Goal: Task Accomplishment & Management: Complete application form

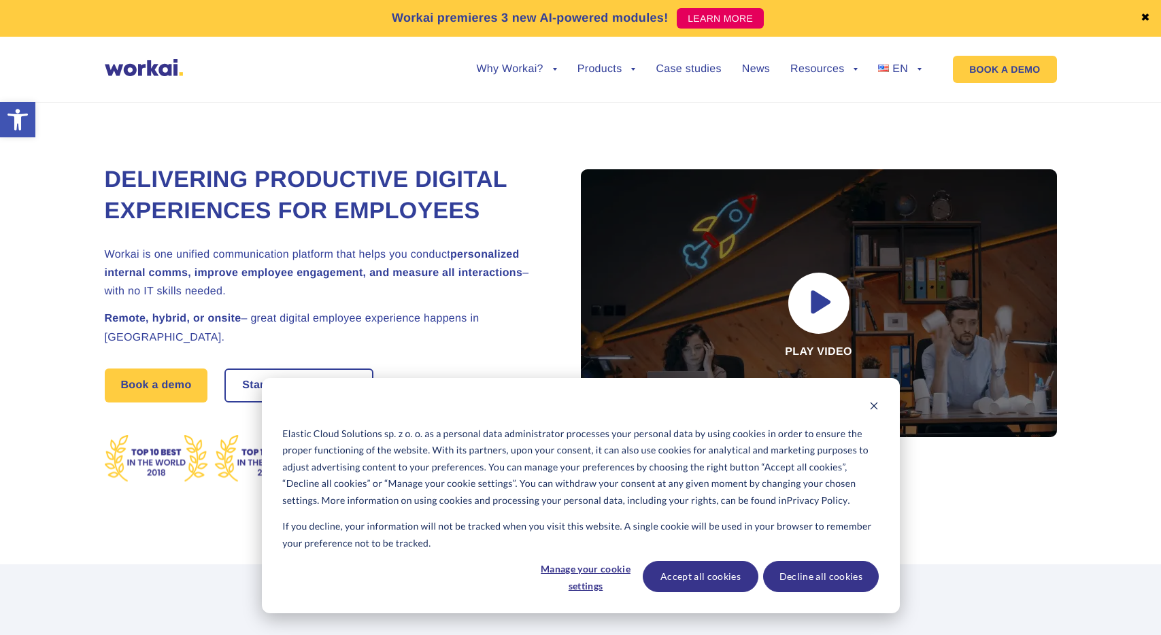
click at [611, 130] on div "Delivering Productive Digital Experiences for Employees Workai is one unified c…" at bounding box center [581, 317] width 952 height 493
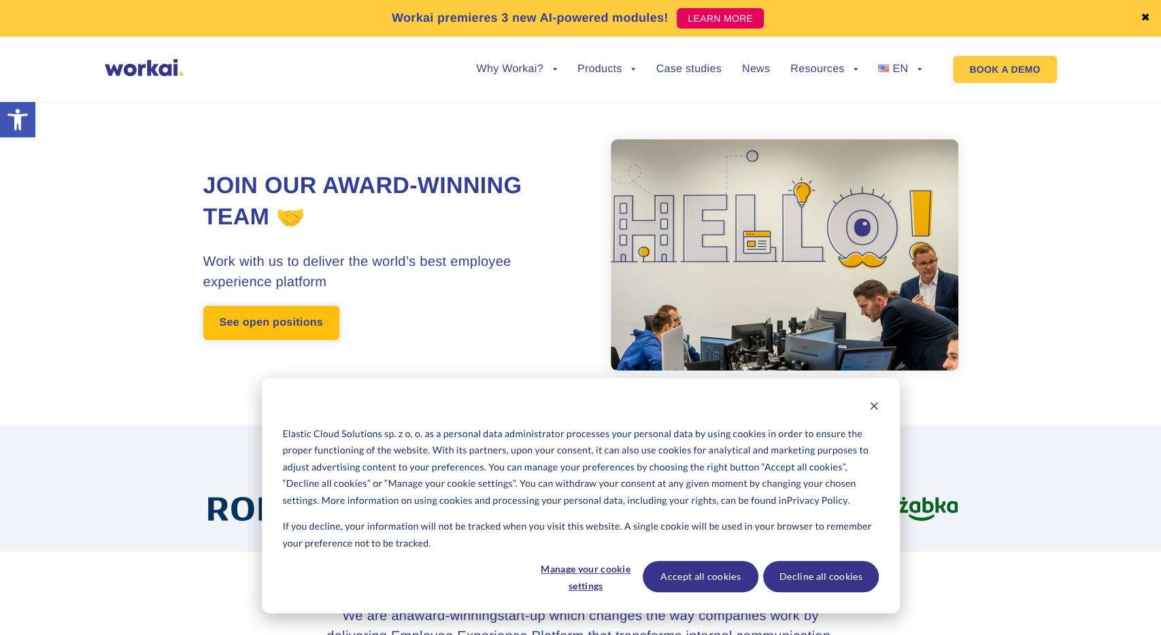
click at [301, 331] on link "See open positions" at bounding box center [271, 323] width 136 height 34
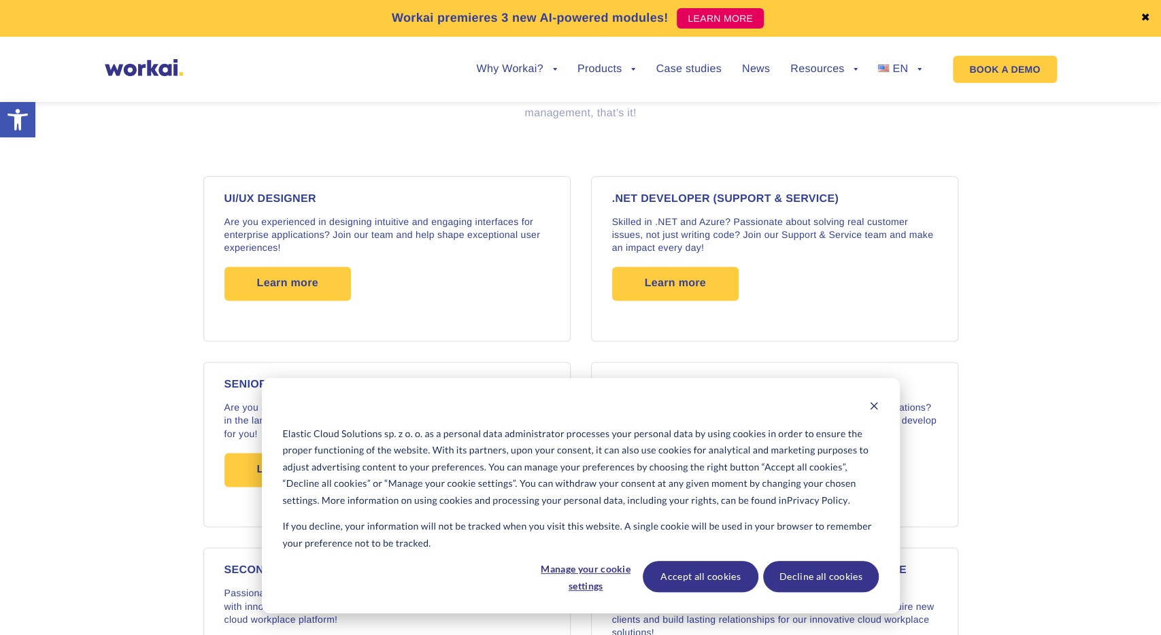
scroll to position [1086, 0]
click at [707, 577] on button "Accept all cookies" at bounding box center [700, 576] width 116 height 31
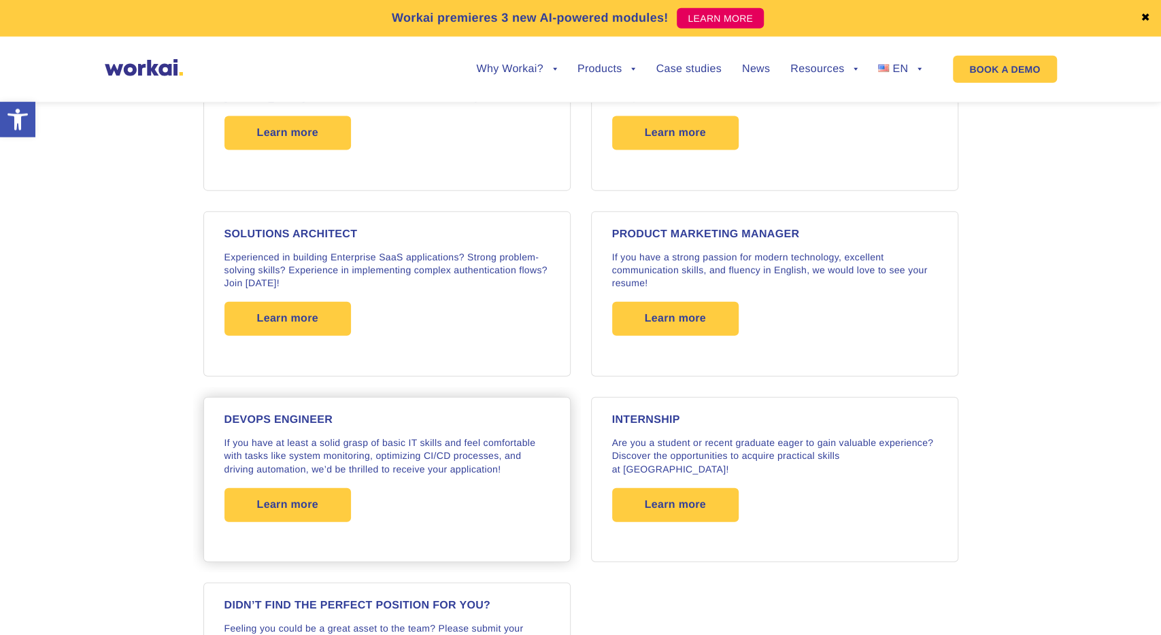
scroll to position [2006, 0]
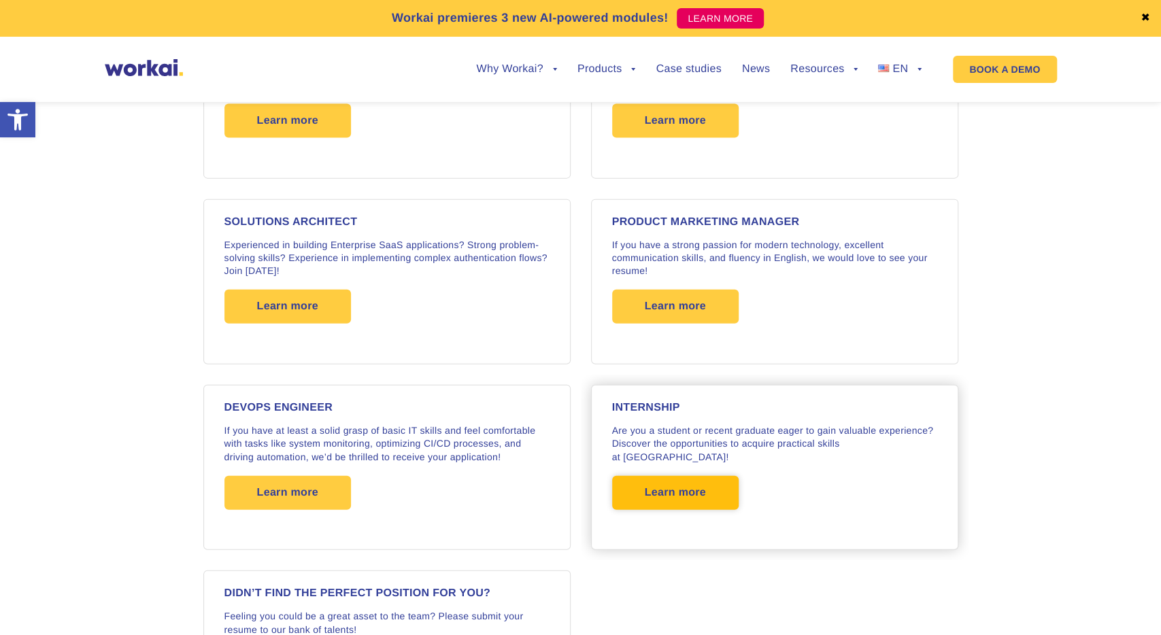
click at [686, 476] on span "Learn more" at bounding box center [675, 493] width 61 height 34
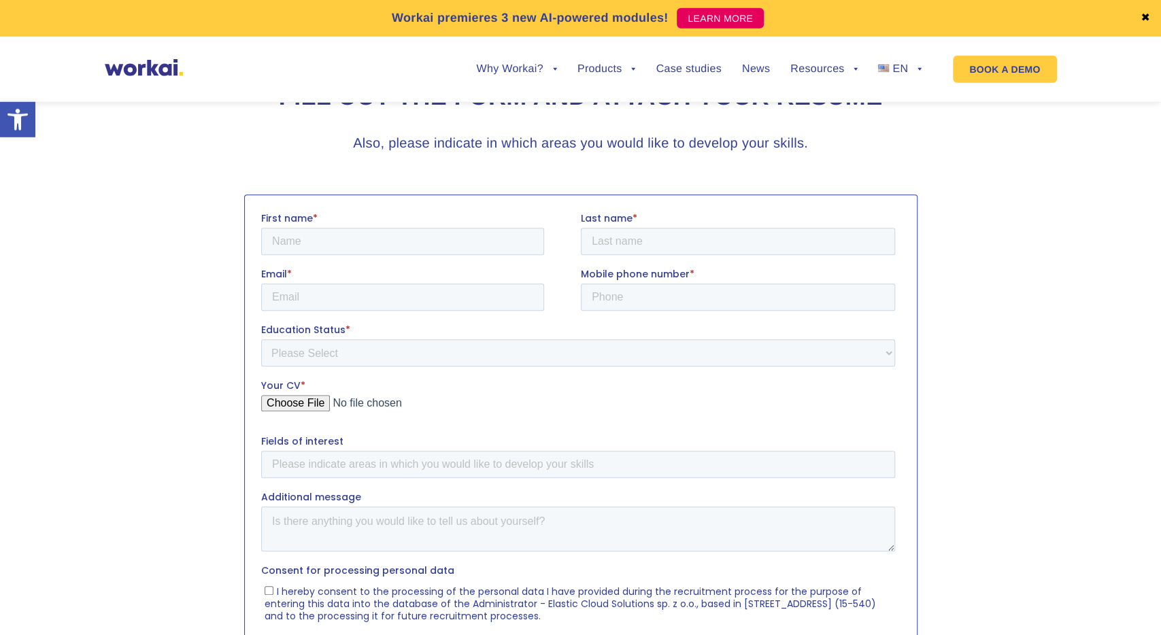
scroll to position [424, 0]
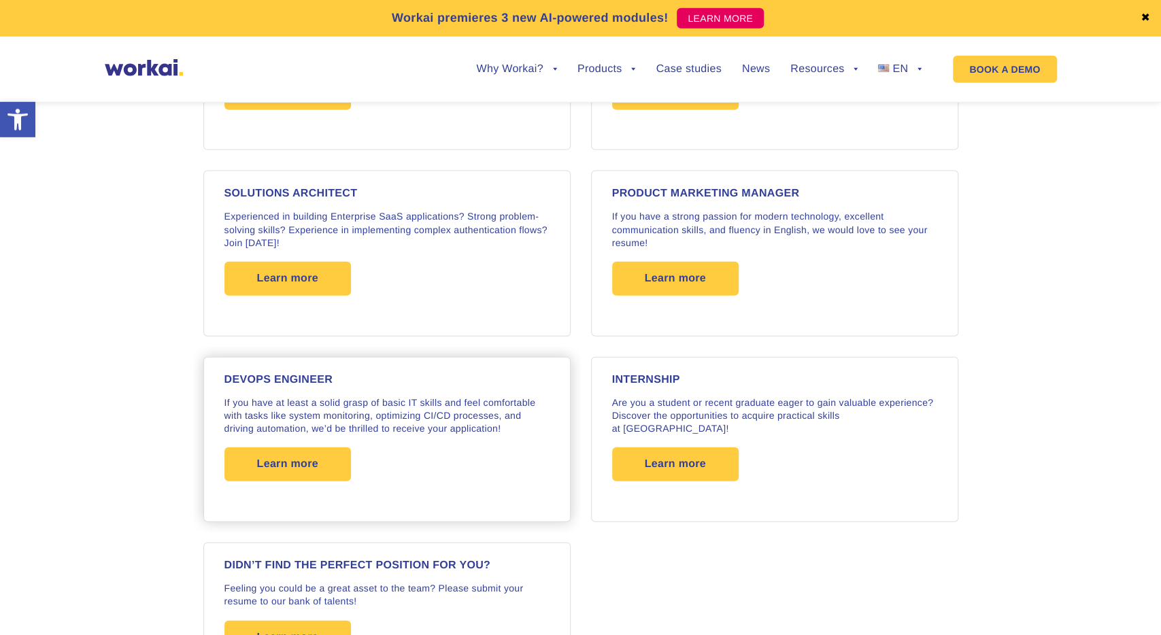
scroll to position [2016, 0]
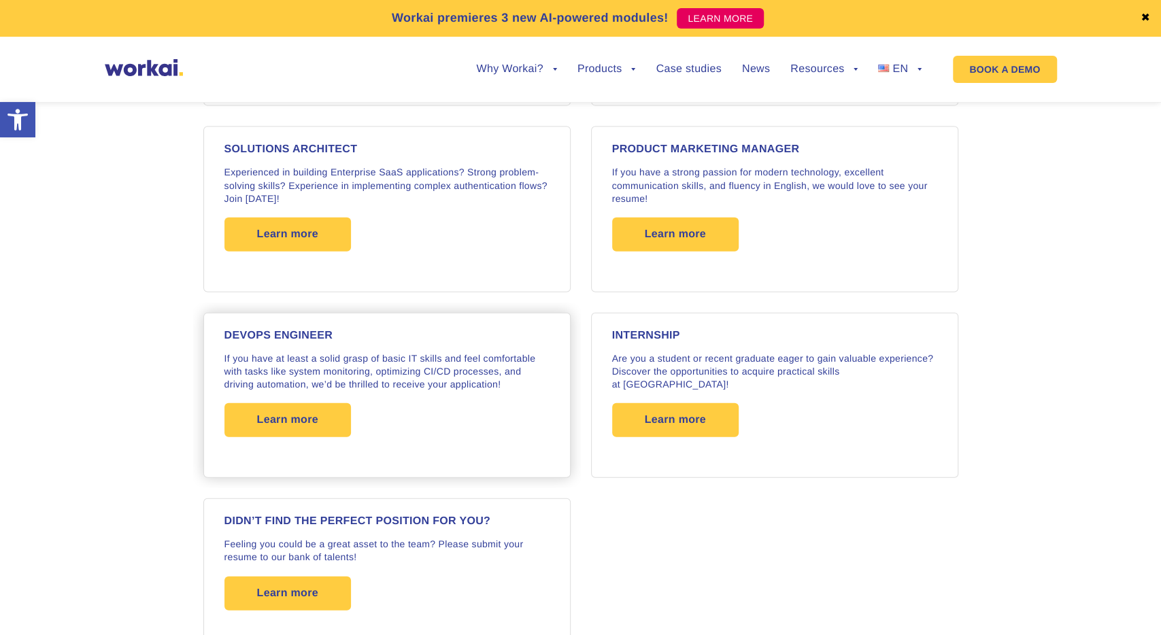
click at [398, 352] on p "If you have at least a solid grasp of basic IT skills and feel comfortable with…" at bounding box center [386, 371] width 325 height 39
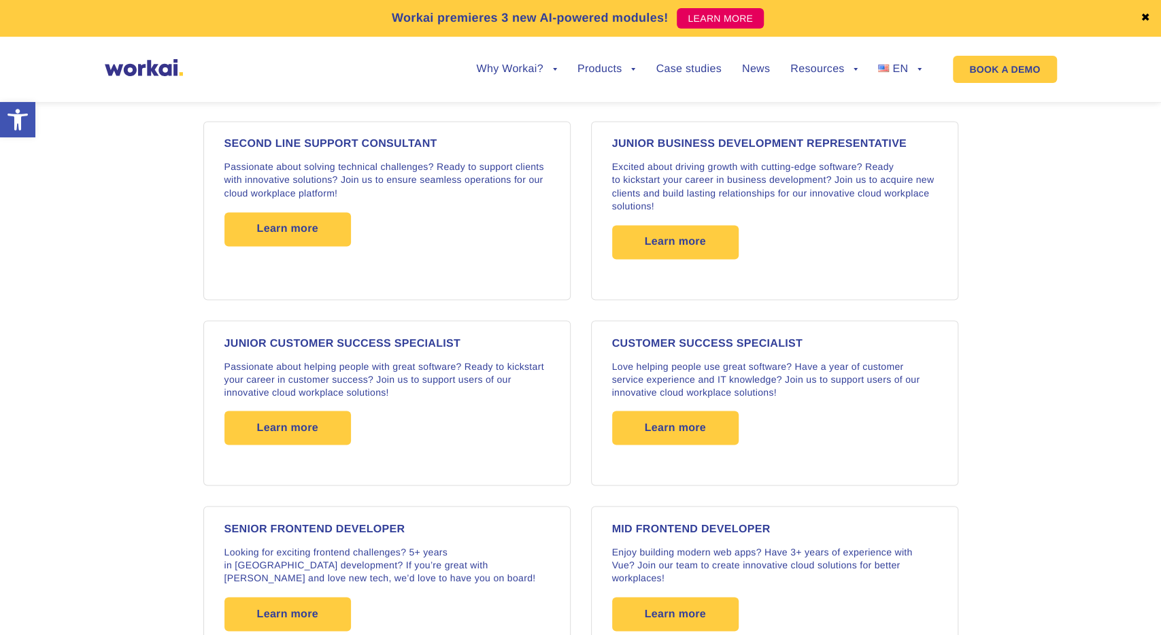
scroll to position [1450, 0]
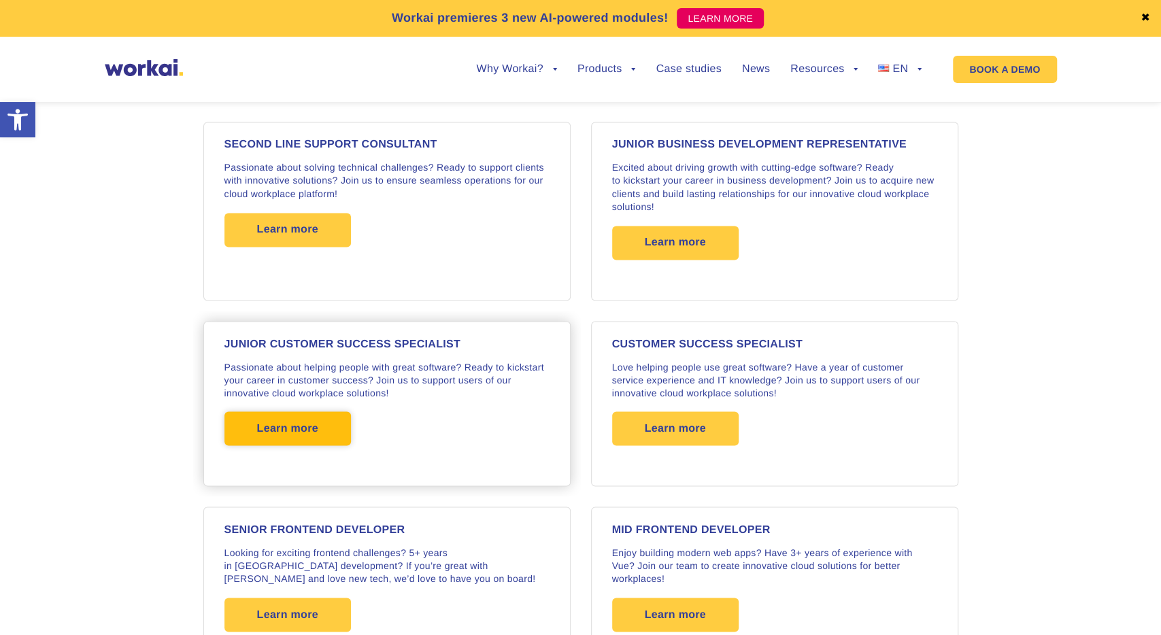
click at [298, 411] on span "Learn more" at bounding box center [287, 428] width 61 height 34
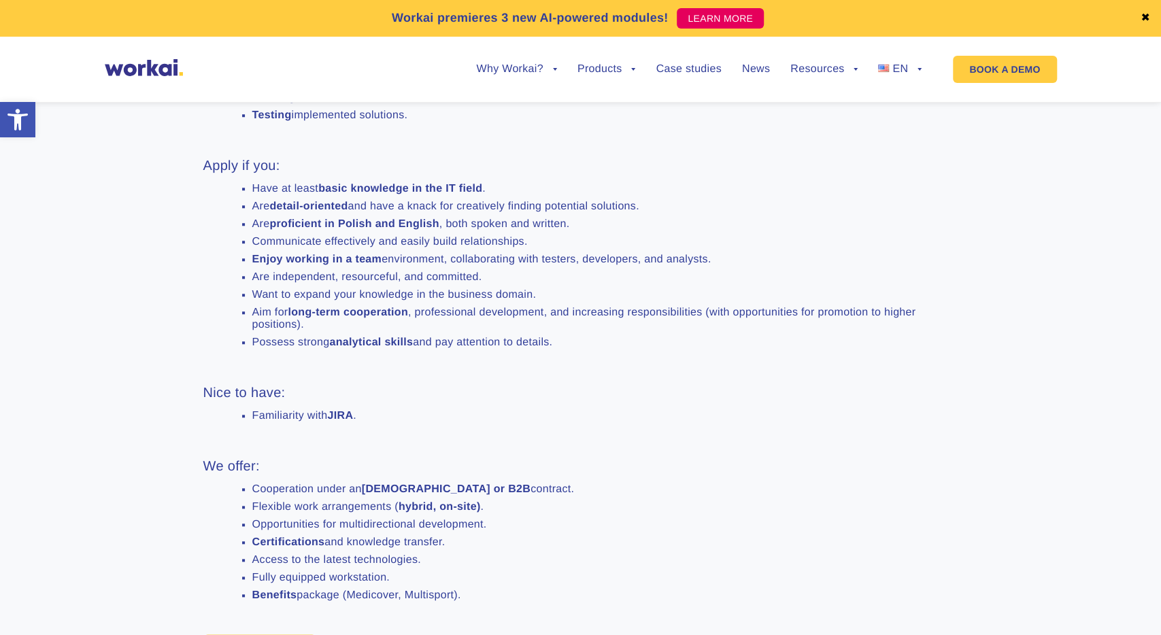
scroll to position [707, 0]
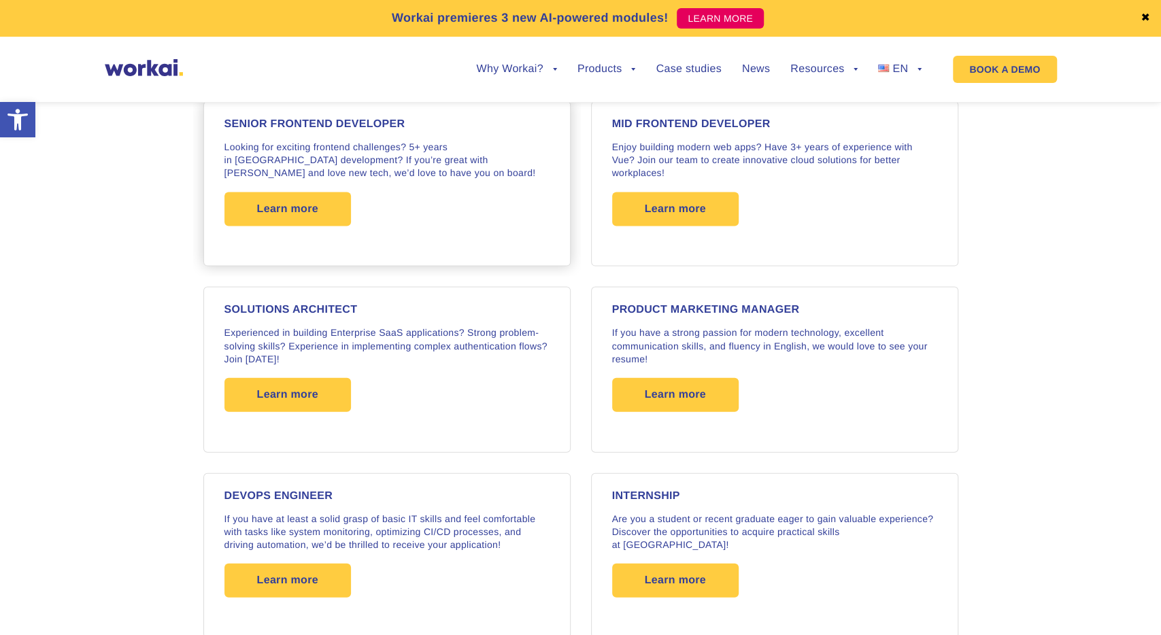
scroll to position [1869, 0]
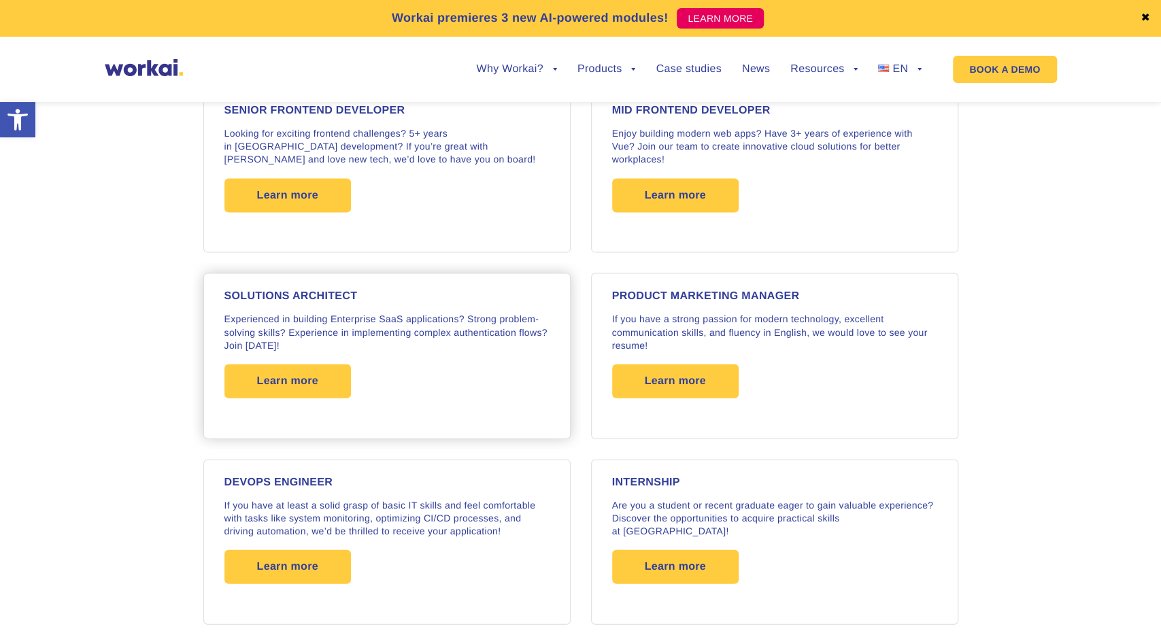
click at [385, 303] on div "SOLUTIONS ARCHITECT Experienced in building Enterprise SaaS applications? Stron…" at bounding box center [386, 356] width 325 height 130
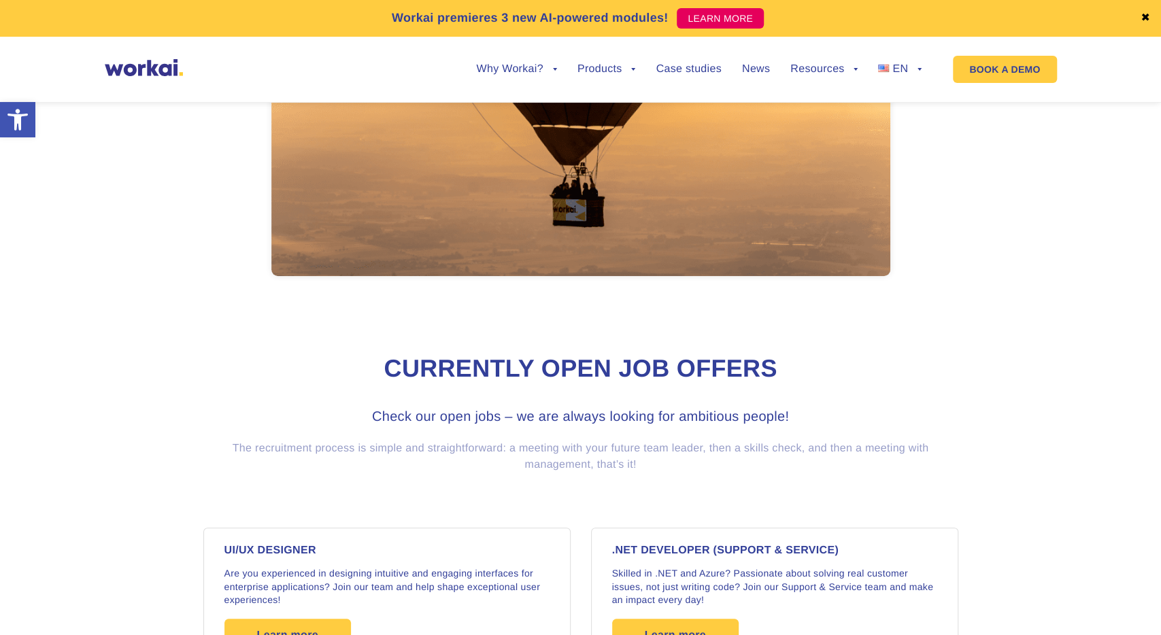
scroll to position [734, 0]
